Goal: Communication & Community: Answer question/provide support

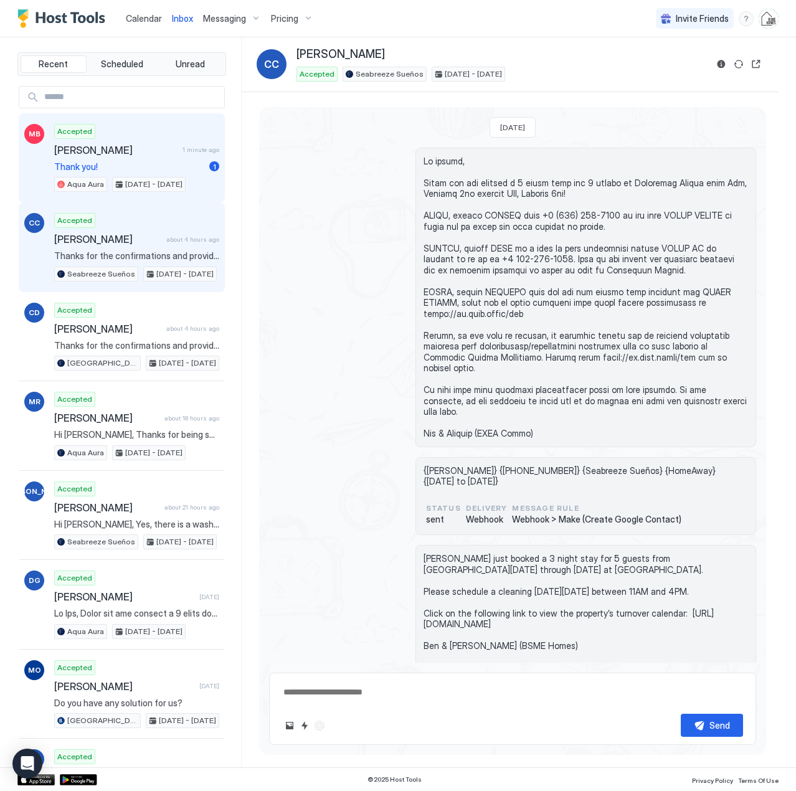
scroll to position [533, 0]
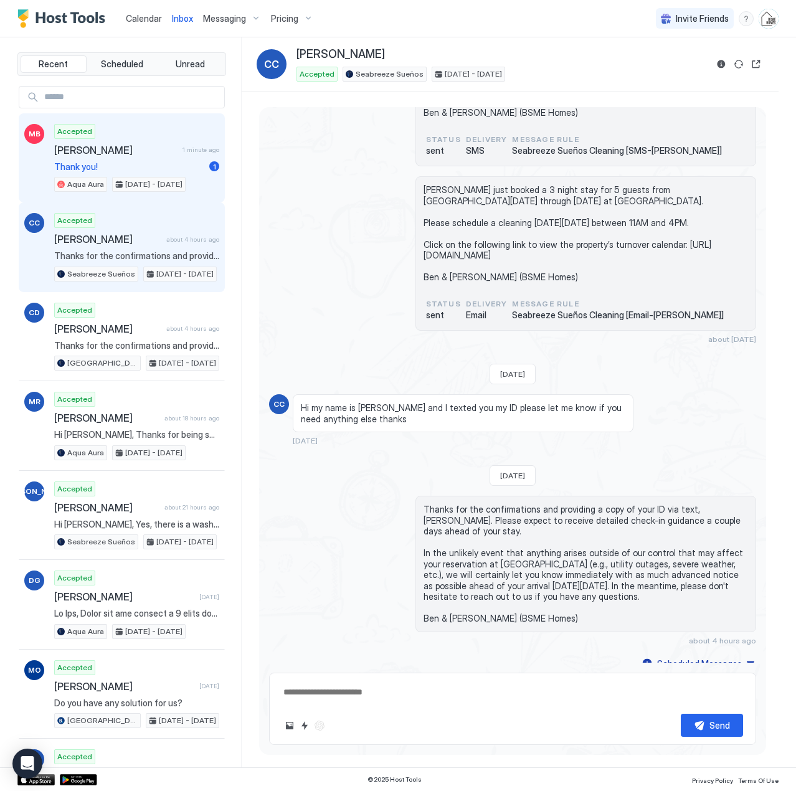
click at [118, 160] on div "Accepted [PERSON_NAME] 1 minute ago Thank you! 1 Aqua Aura [DATE] - [DATE]" at bounding box center [136, 158] width 165 height 69
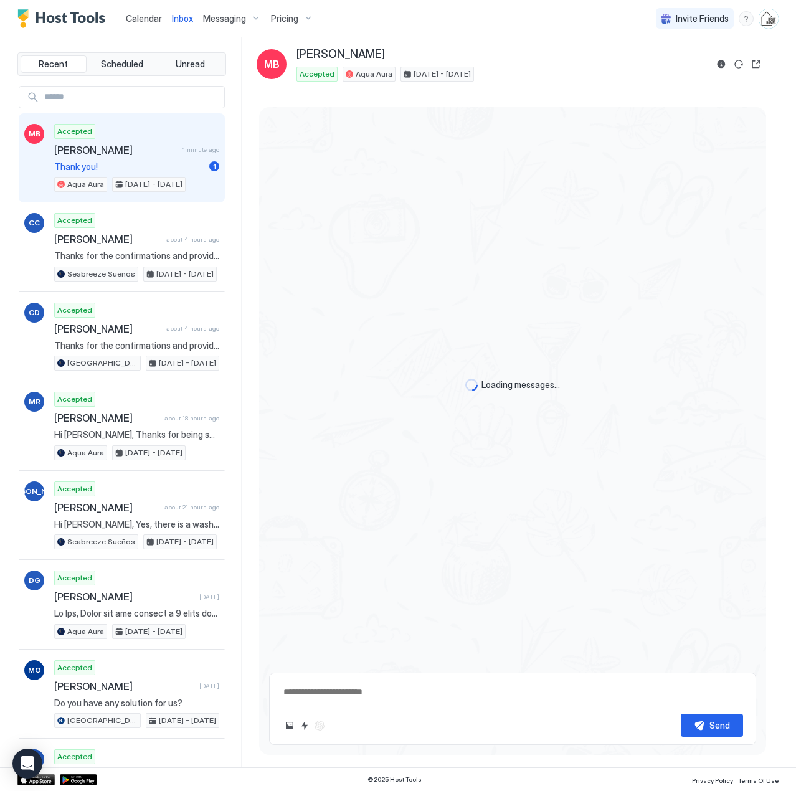
type textarea "*"
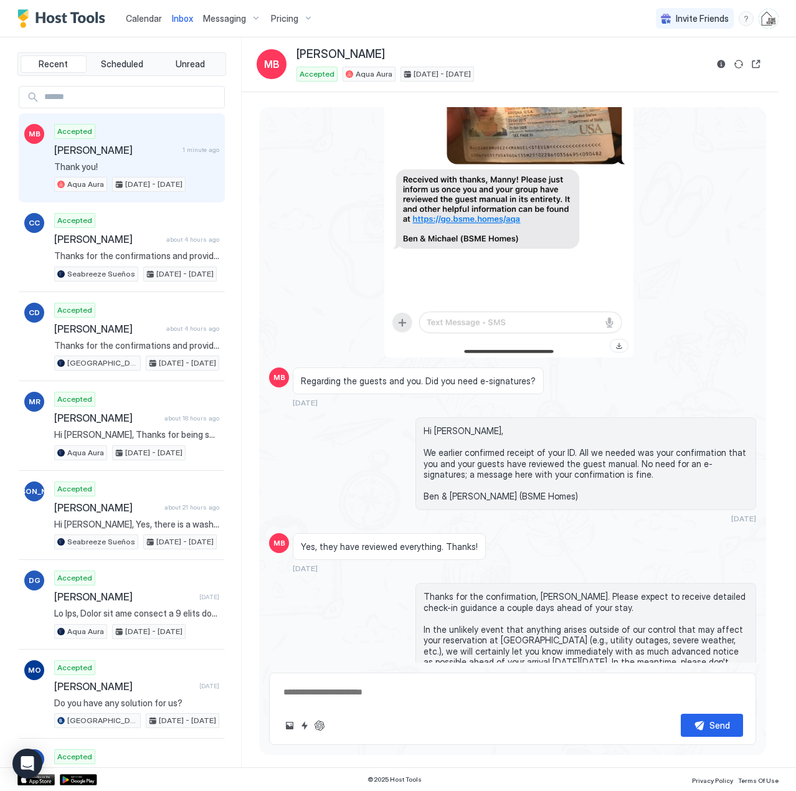
scroll to position [2090, 0]
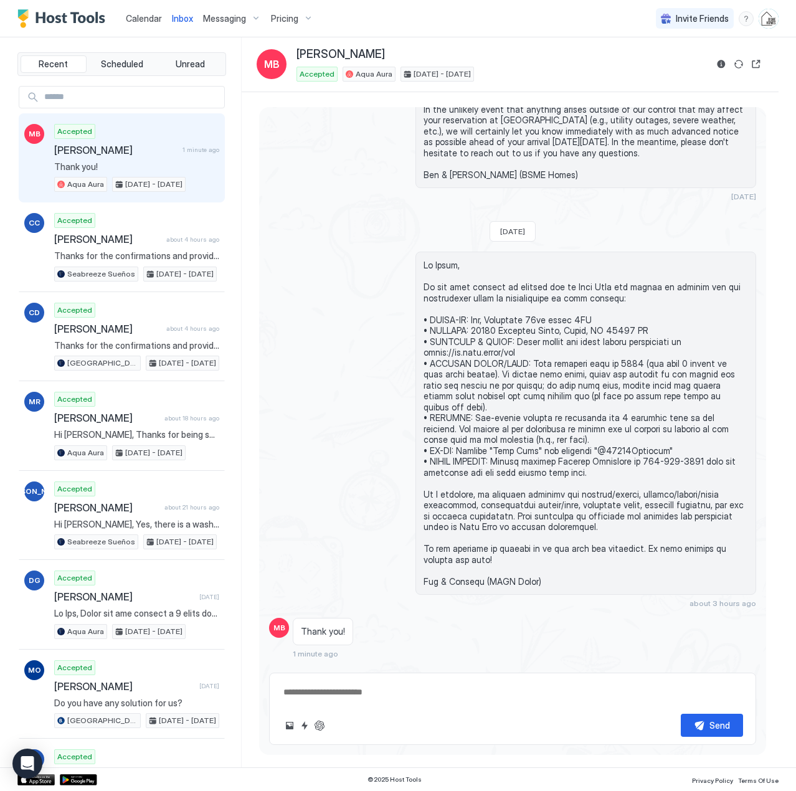
click at [131, 21] on span "Calendar" at bounding box center [144, 18] width 36 height 11
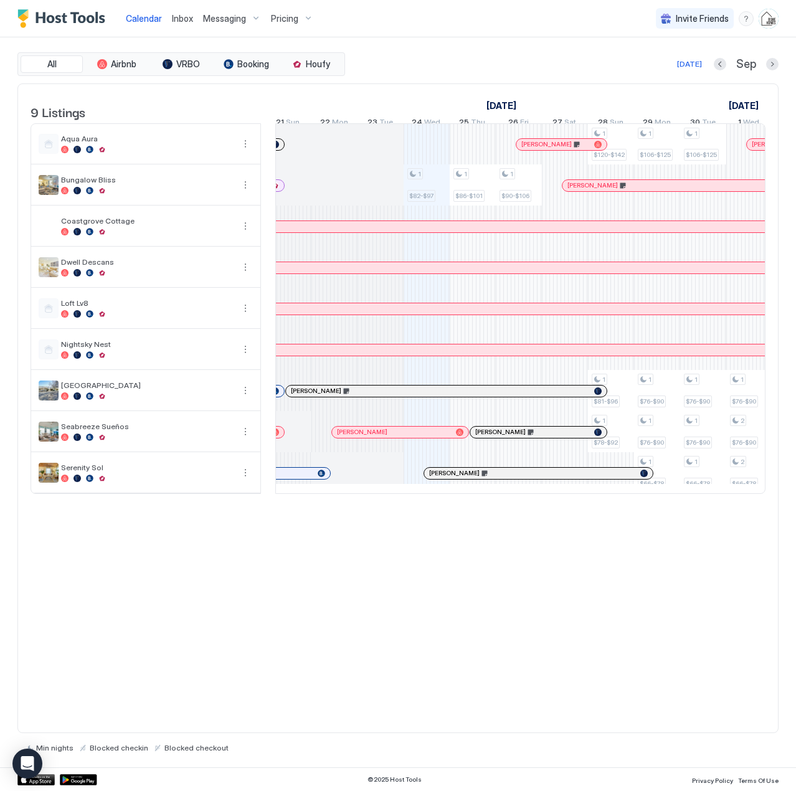
scroll to position [0, 561]
click at [179, 17] on span "Inbox" at bounding box center [182, 18] width 21 height 11
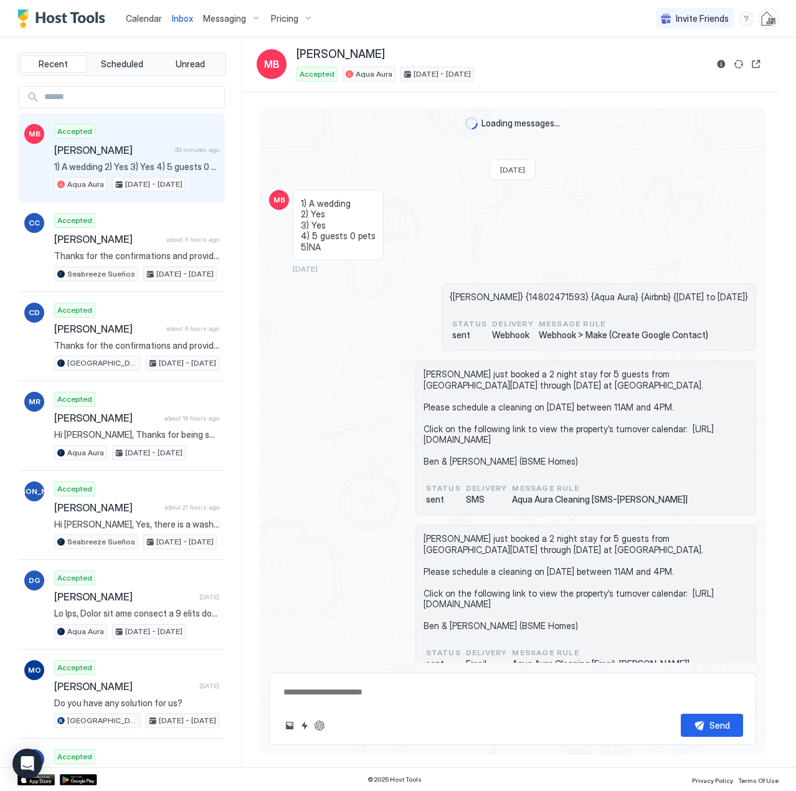
scroll to position [2090, 0]
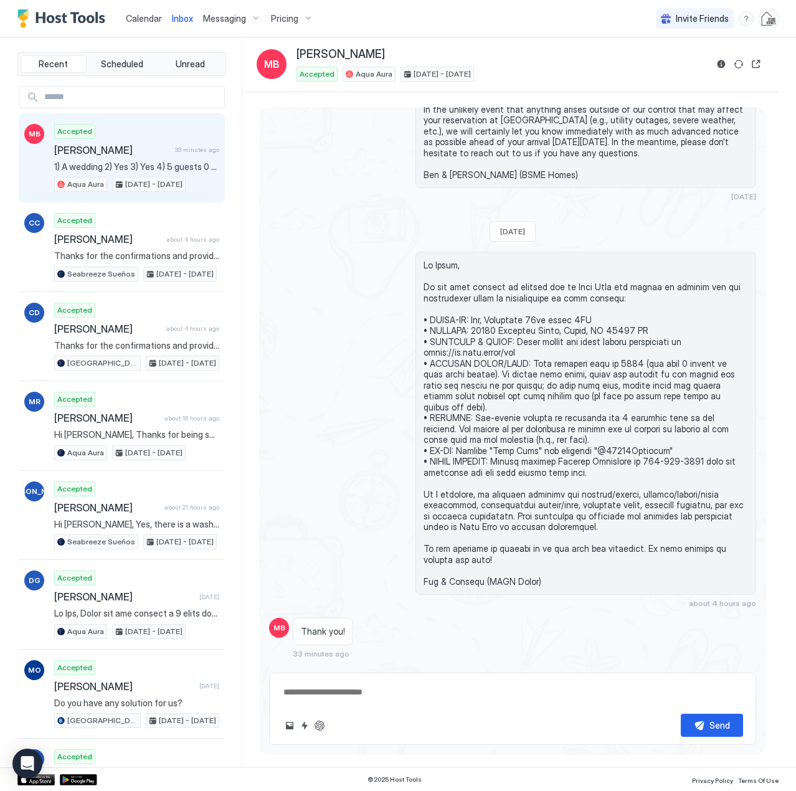
click at [126, 163] on span "1) A wedding 2) Yes 3) Yes 4) 5 guests 0 pets 5)NA" at bounding box center [136, 166] width 165 height 11
